Goal: Transaction & Acquisition: Purchase product/service

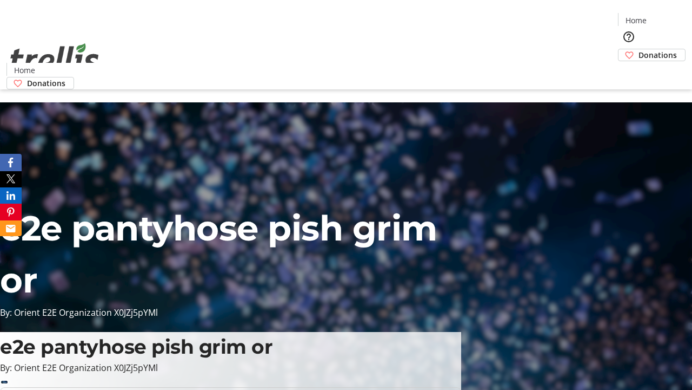
click at [639, 49] on span "Donations" at bounding box center [658, 54] width 38 height 11
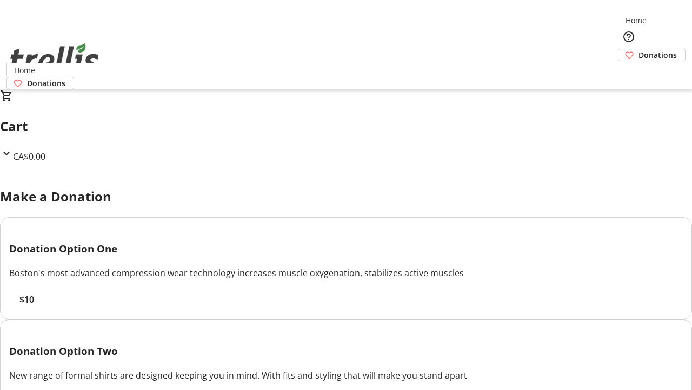
click at [34, 306] on span "$10" at bounding box center [26, 299] width 15 height 13
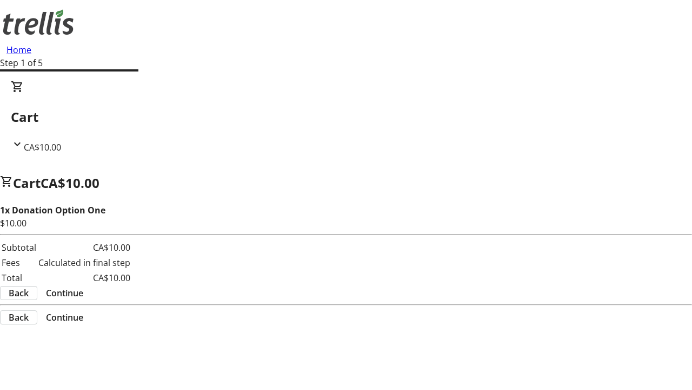
select select "CA"
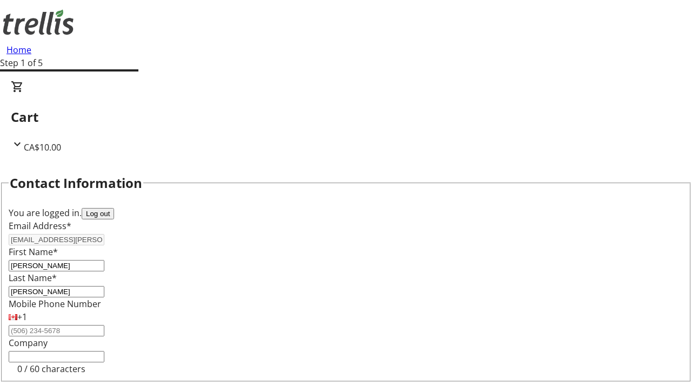
scroll to position [145, 0]
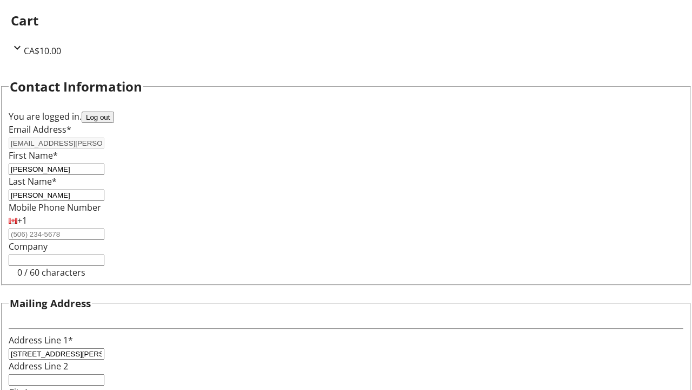
select select "BC"
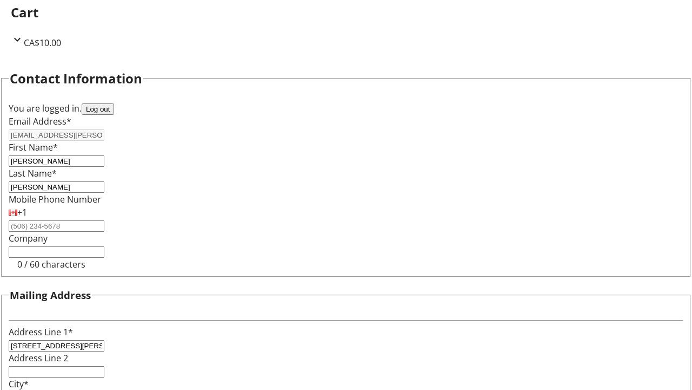
type input "Kelowna"
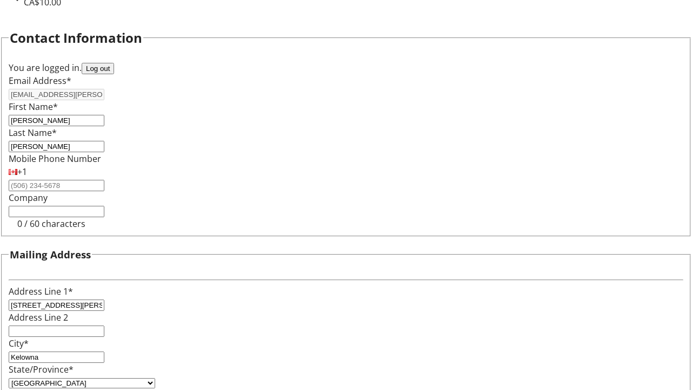
type input "V1Y 0C2"
